Goal: Information Seeking & Learning: Learn about a topic

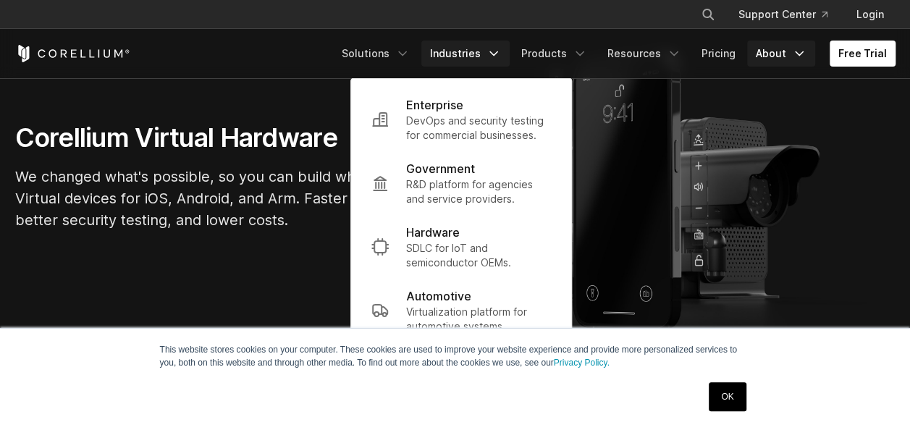
click at [797, 55] on icon "Navigation Menu" at bounding box center [799, 53] width 14 height 14
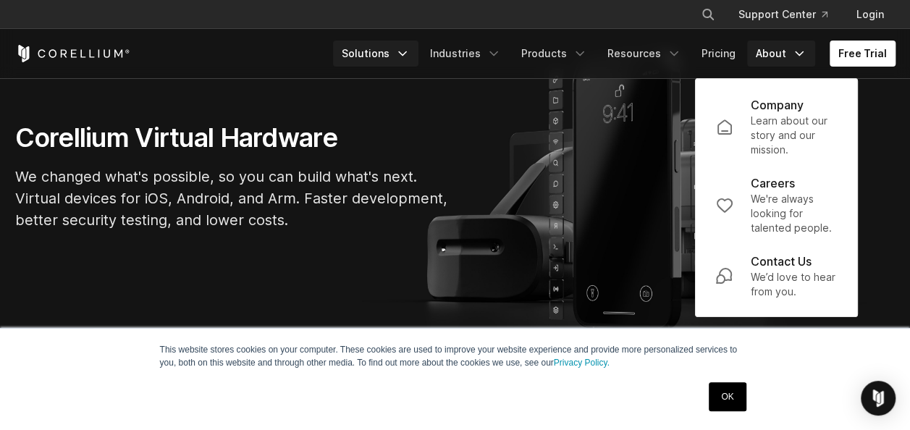
click at [406, 62] on link "Solutions" at bounding box center [375, 54] width 85 height 26
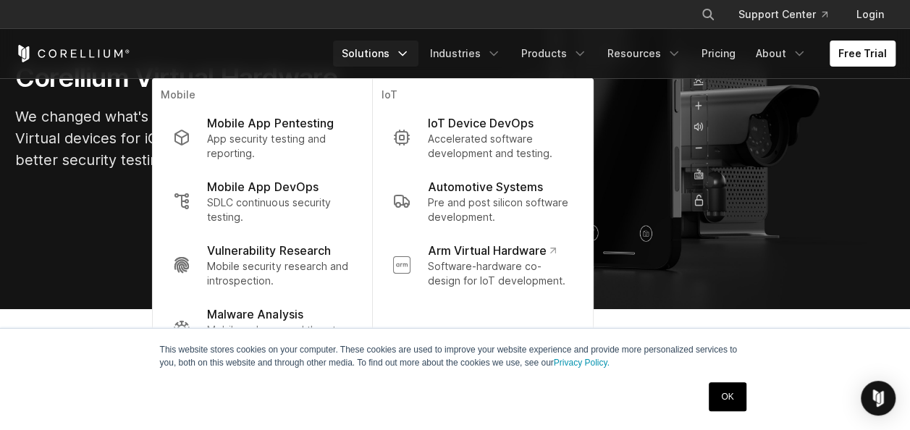
scroll to position [194, 0]
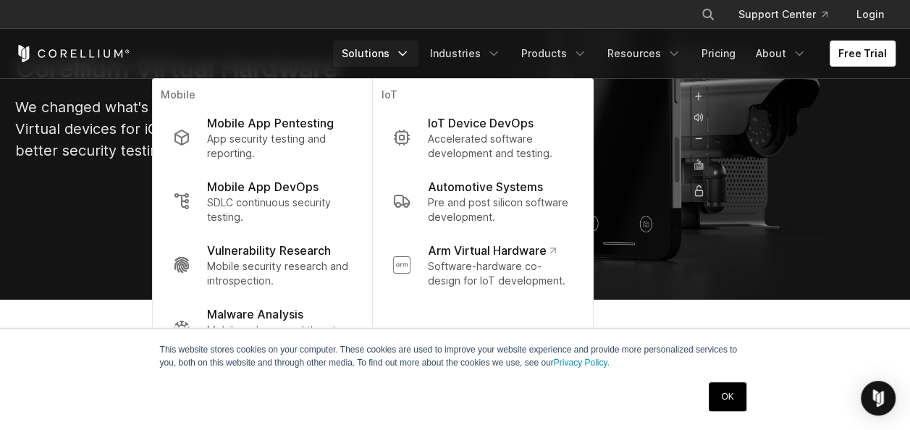
click at [737, 388] on link "OK" at bounding box center [727, 396] width 37 height 29
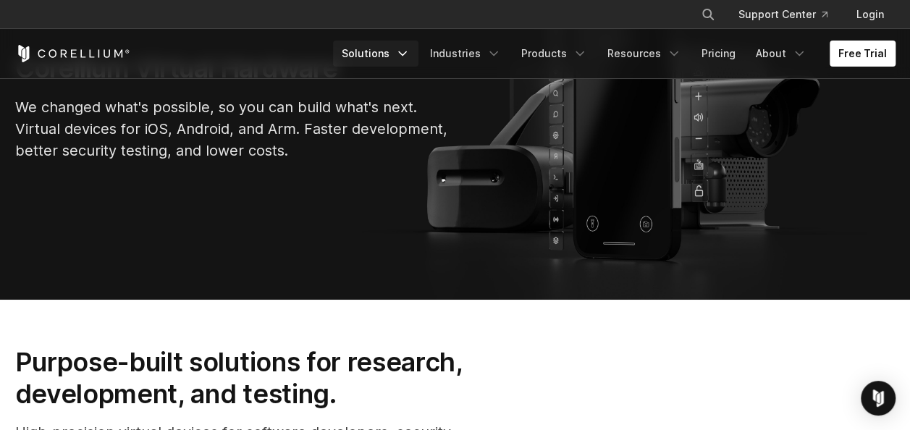
click at [408, 58] on icon "Navigation Menu" at bounding box center [402, 53] width 14 height 14
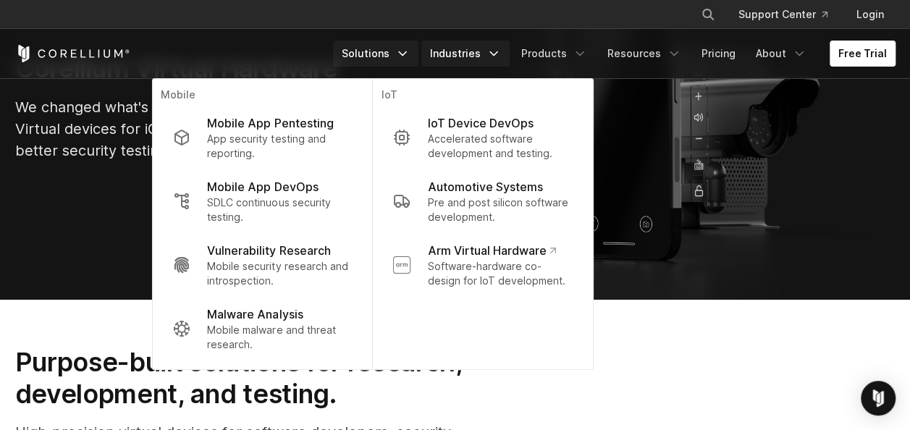
click at [492, 52] on link "Industries" at bounding box center [466, 54] width 88 height 26
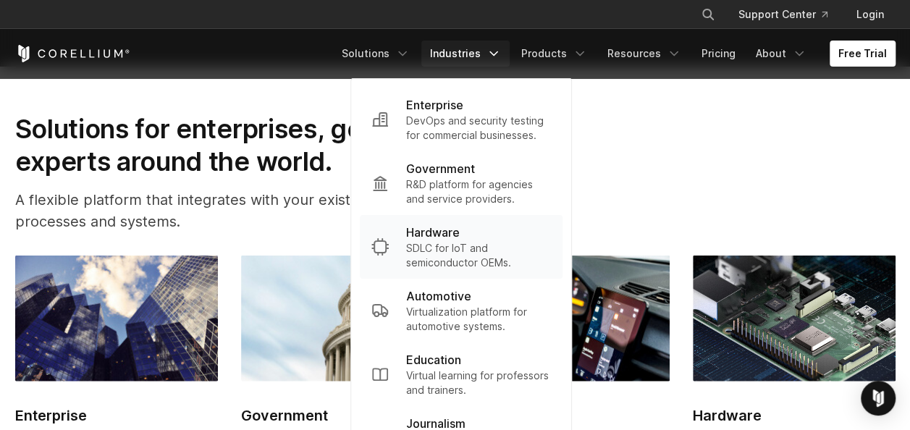
scroll to position [1526, 0]
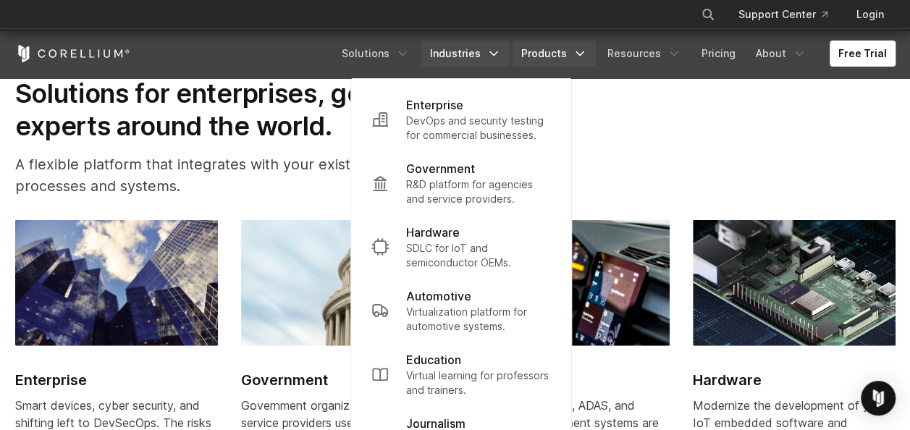
click at [583, 56] on icon "Navigation Menu" at bounding box center [580, 53] width 14 height 14
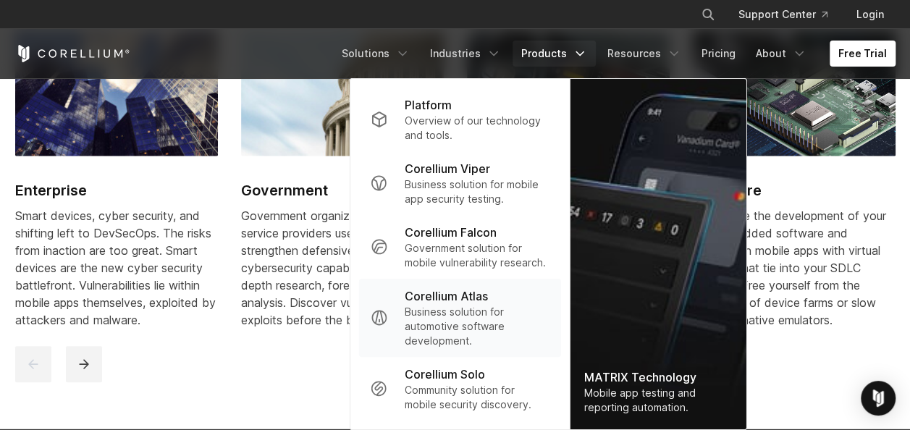
scroll to position [1716, 0]
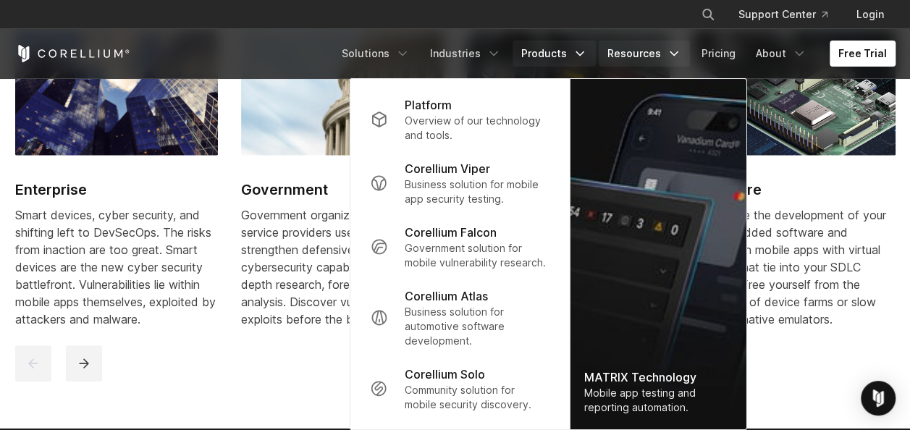
click at [668, 58] on link "Resources" at bounding box center [644, 54] width 91 height 26
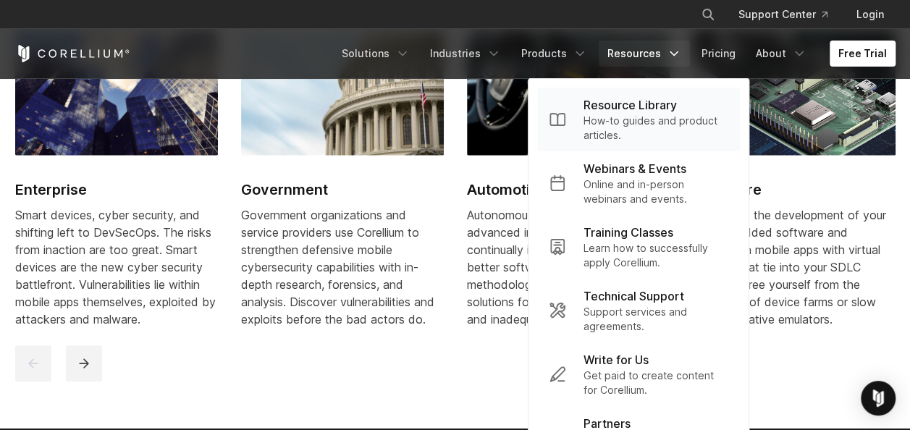
click at [675, 127] on p "How-to guides and product articles." at bounding box center [656, 128] width 145 height 29
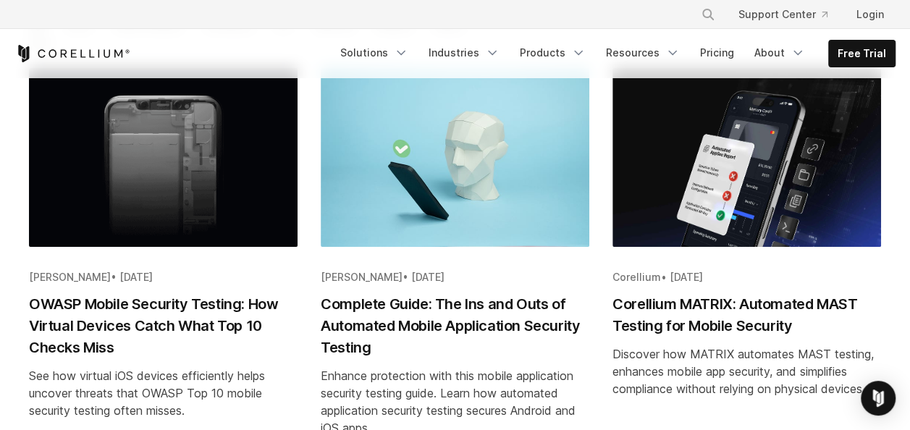
scroll to position [301, 0]
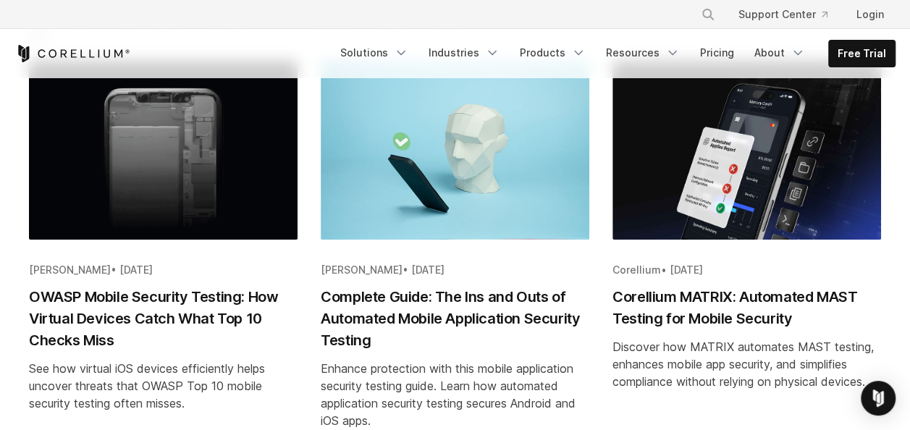
click at [710, 314] on h2 "Corellium MATRIX: Automated MAST Testing for Mobile Security" at bounding box center [747, 307] width 269 height 43
click at [193, 288] on h2 "OWASP Mobile Security Testing: How Virtual Devices Catch What Top 10 Checks Miss" at bounding box center [163, 318] width 269 height 65
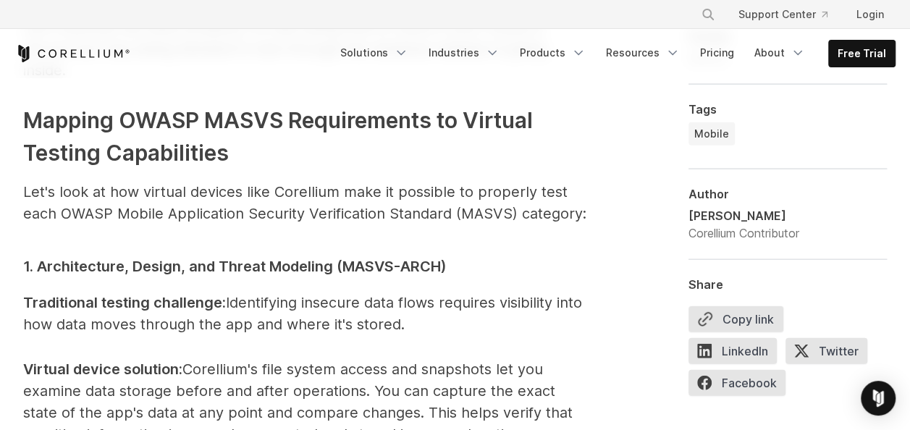
scroll to position [1761, 0]
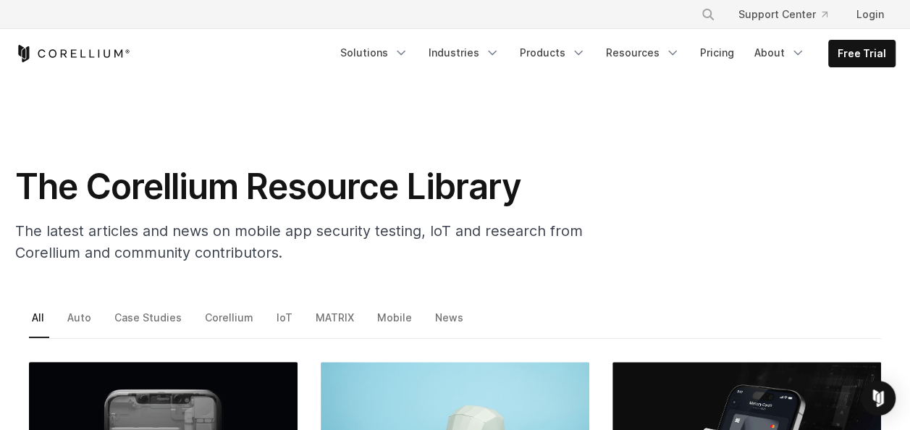
scroll to position [335, 0]
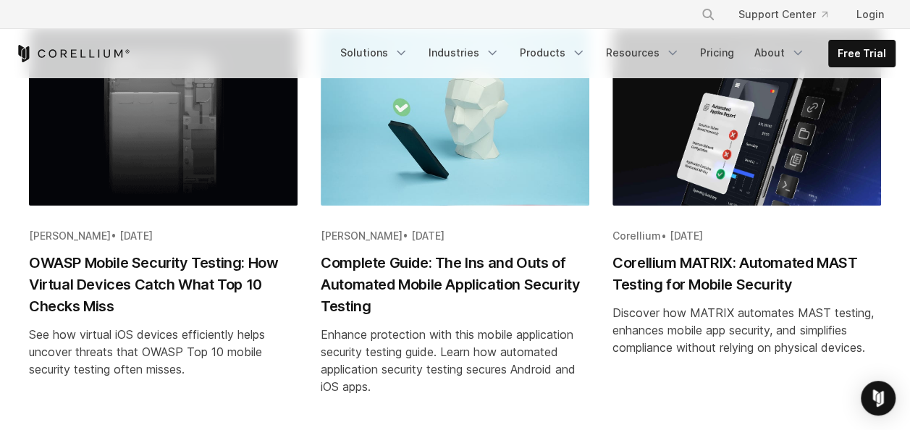
click at [689, 260] on h2 "Corellium MATRIX: Automated MAST Testing for Mobile Security" at bounding box center [747, 273] width 269 height 43
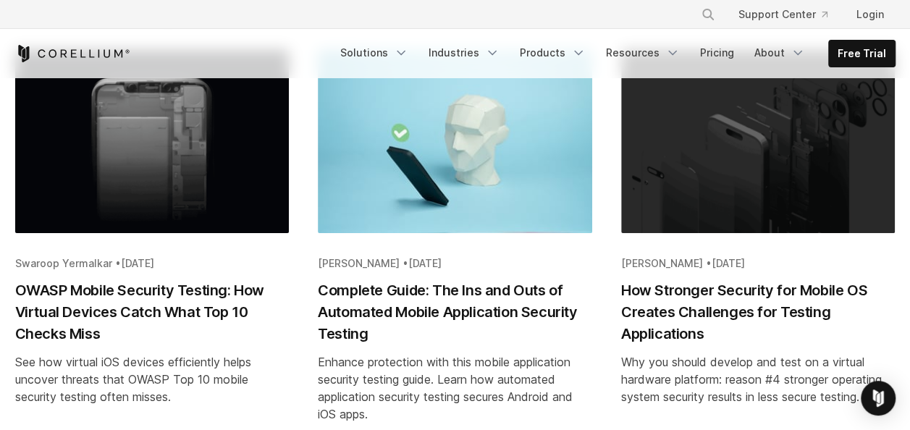
scroll to position [5409, 0]
click at [708, 294] on h2 "How Stronger Security for Mobile OS Creates Challenges for Testing Applications" at bounding box center [758, 311] width 274 height 65
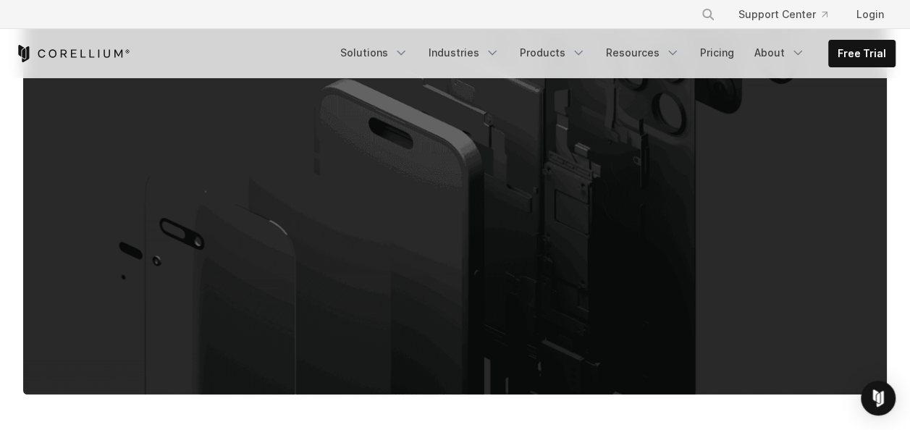
scroll to position [450, 0]
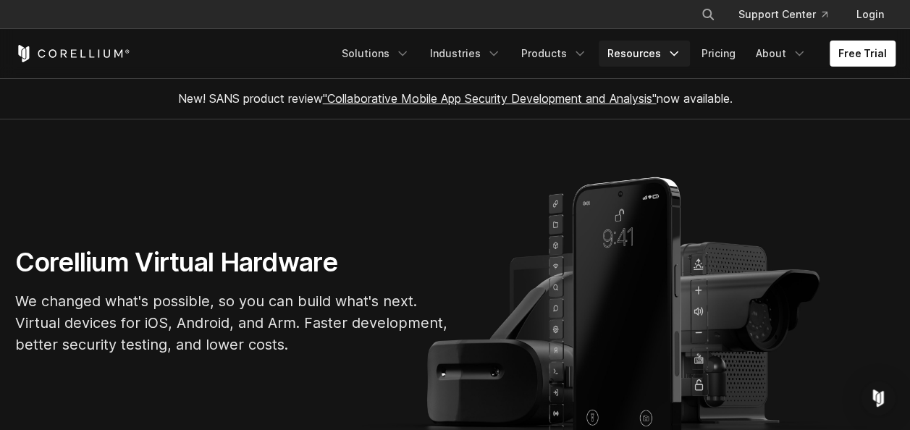
click at [682, 51] on icon "Navigation Menu" at bounding box center [674, 53] width 14 height 14
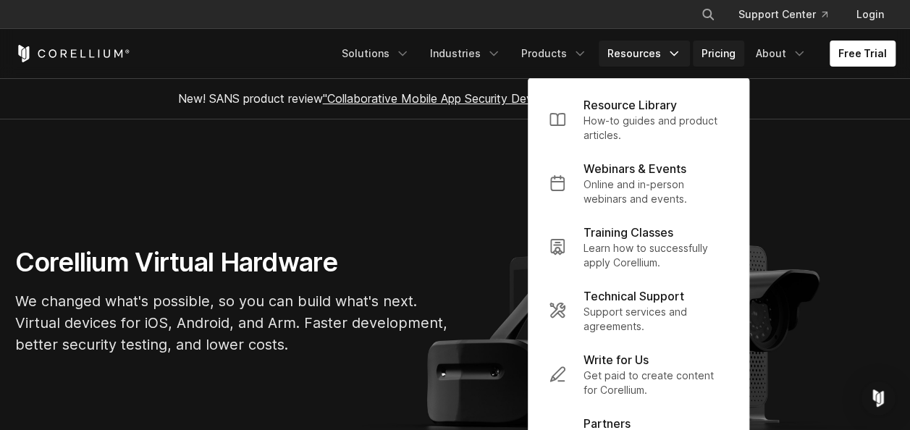
click at [743, 59] on link "Pricing" at bounding box center [718, 54] width 51 height 26
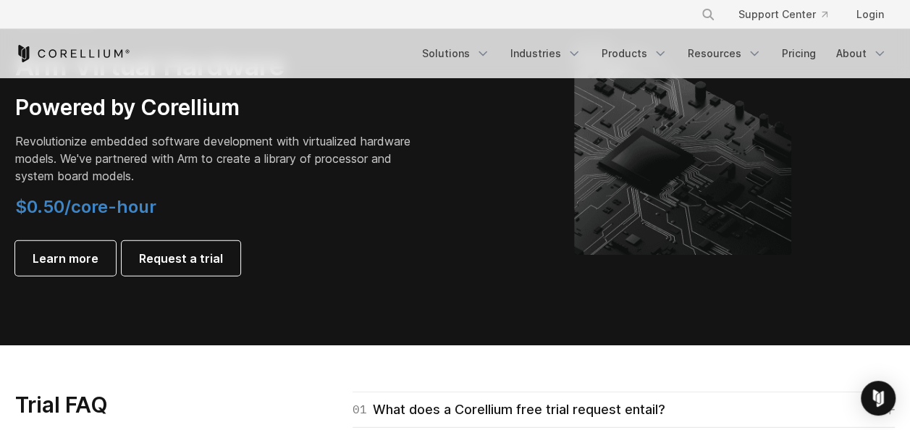
scroll to position [2050, 0]
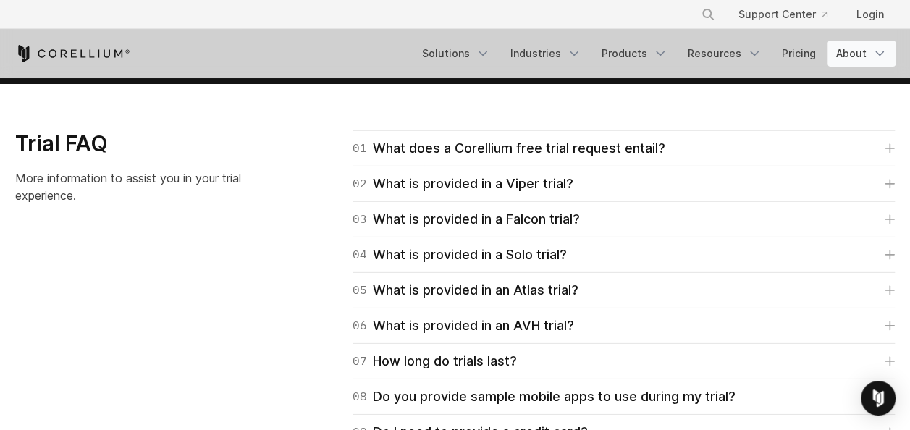
click at [854, 58] on link "About" at bounding box center [862, 54] width 68 height 26
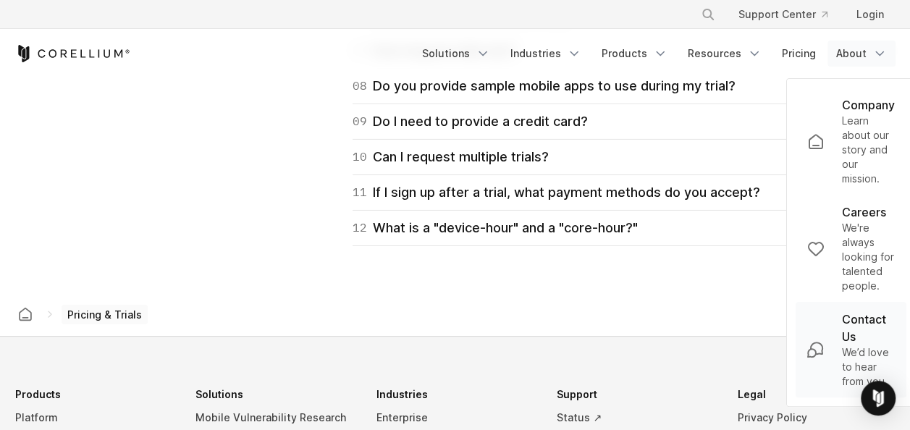
scroll to position [2363, 0]
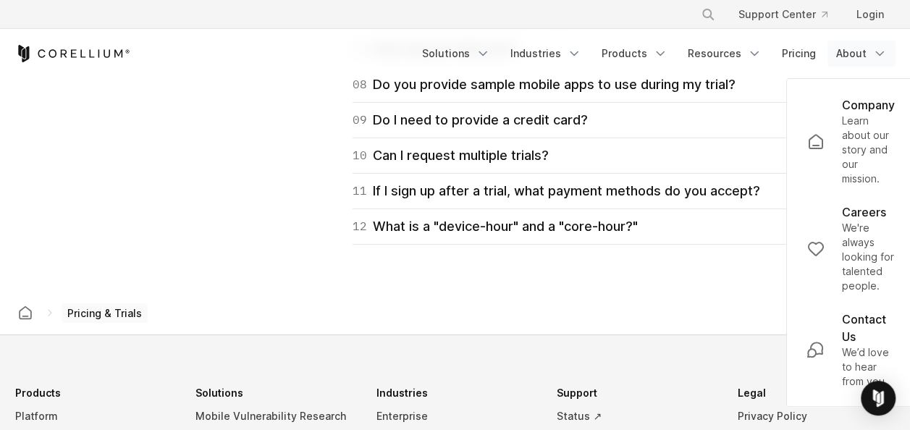
click at [213, 229] on div "Trial FAQ More information to assist you in your trial experience. 01 What does…" at bounding box center [456, 31] width 910 height 427
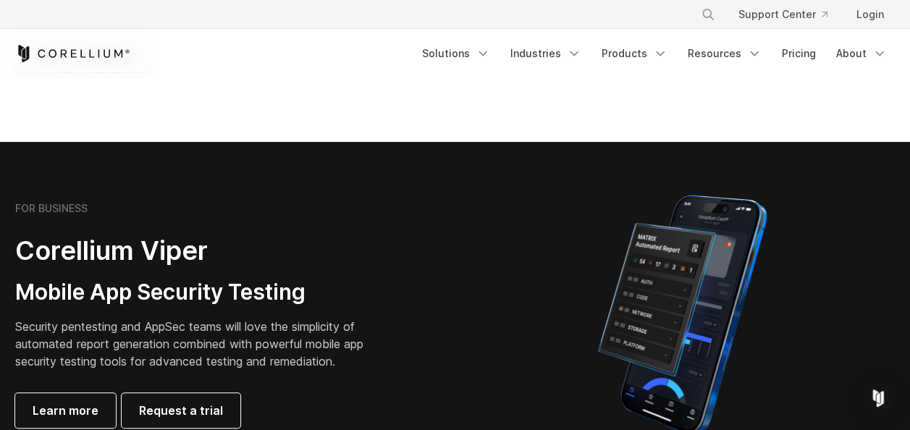
scroll to position [0, 0]
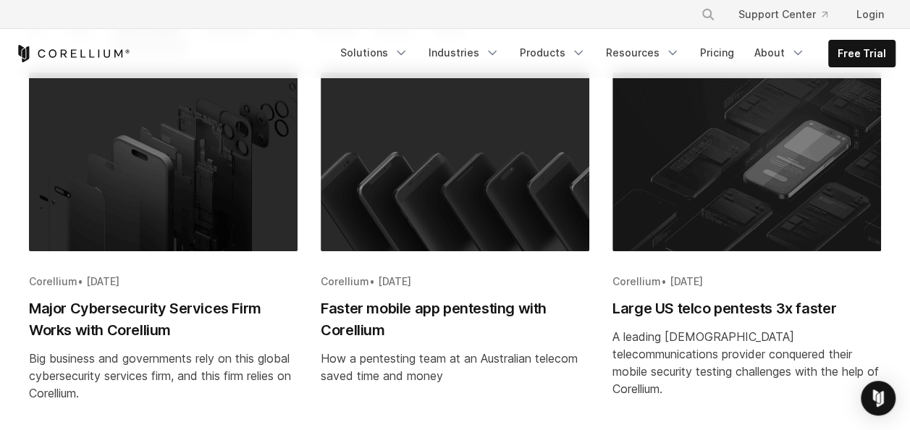
scroll to position [159, 0]
